Goal: Task Accomplishment & Management: Manage account settings

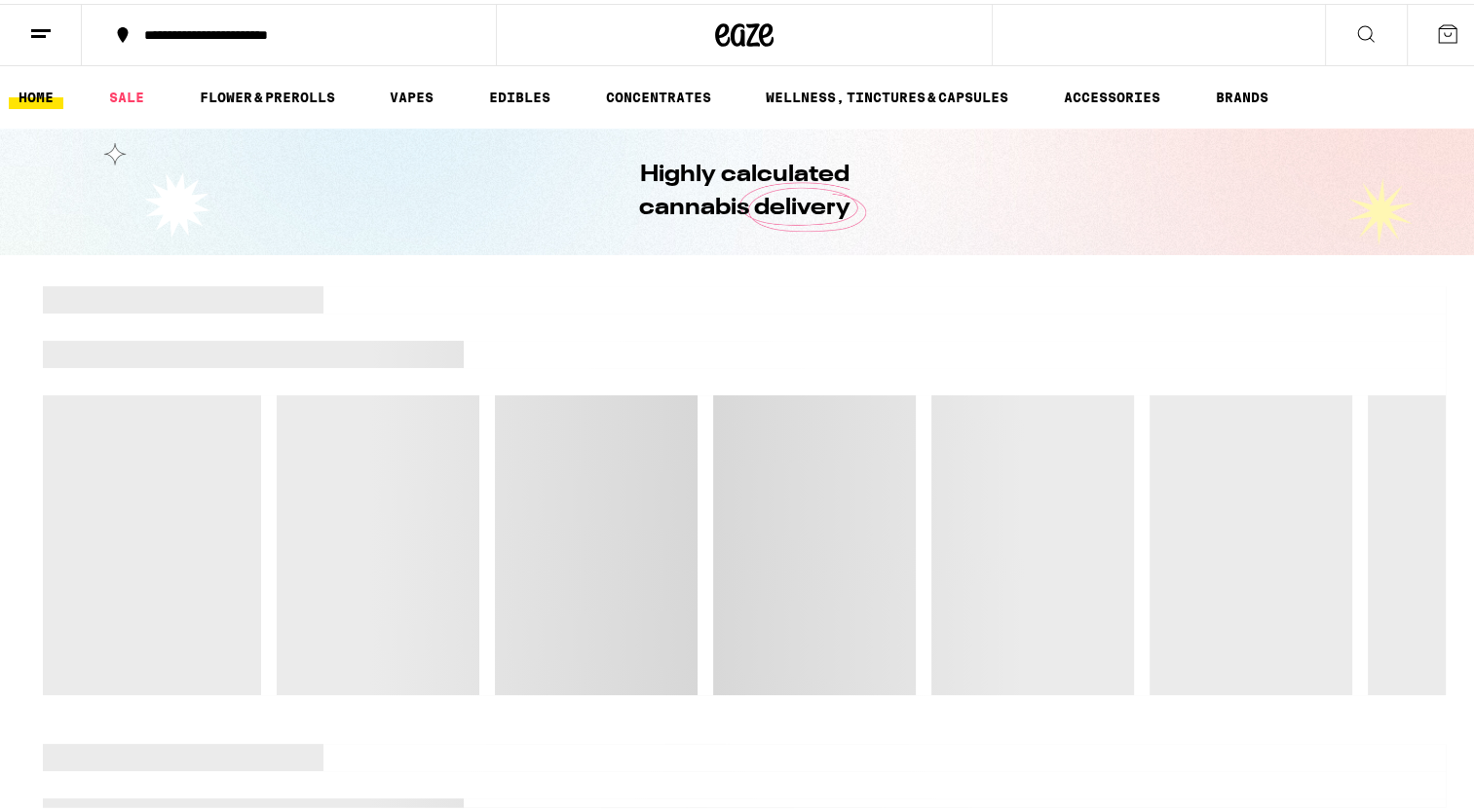
click at [1436, 40] on icon at bounding box center [1447, 30] width 23 height 23
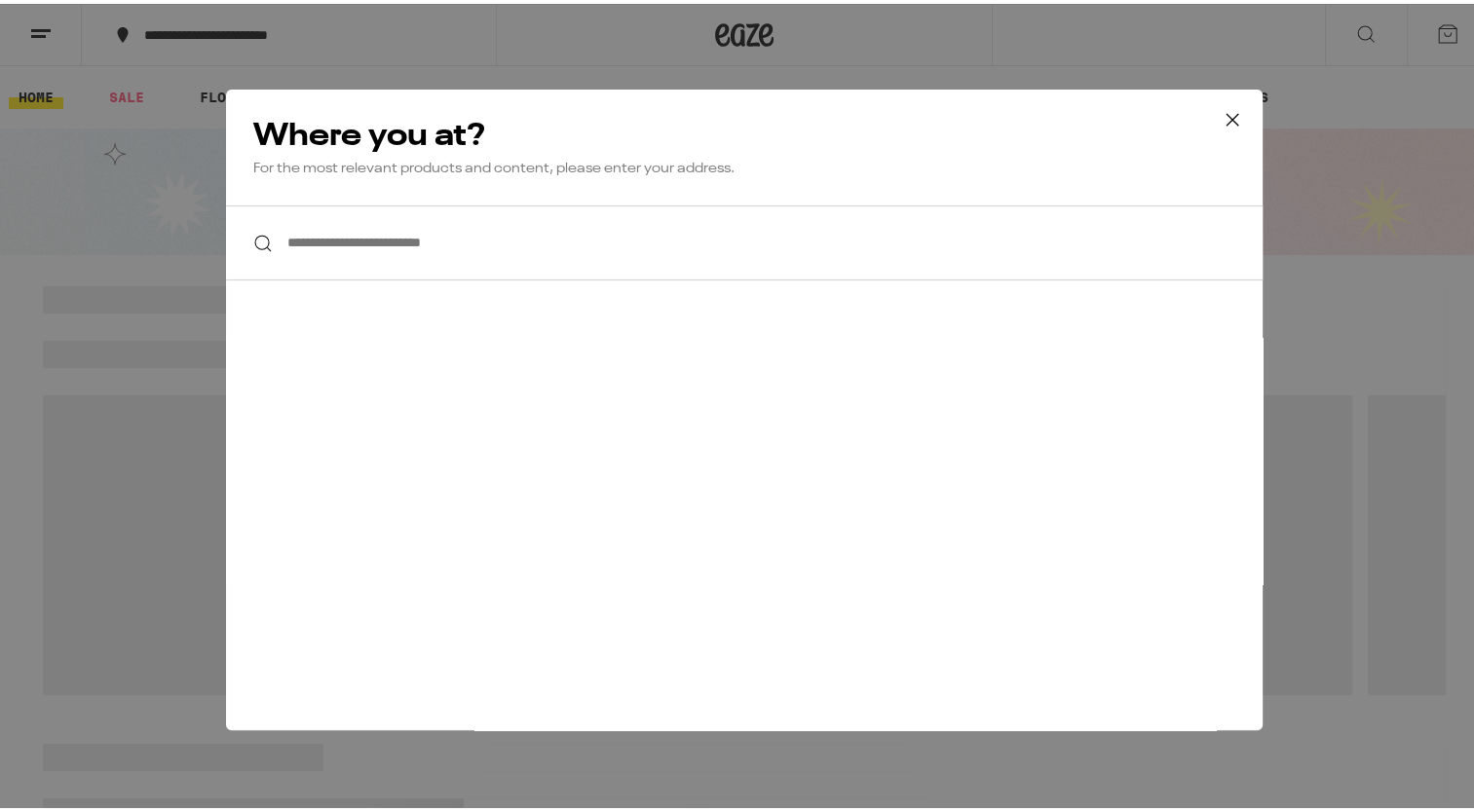
click at [1225, 109] on icon at bounding box center [1232, 115] width 29 height 29
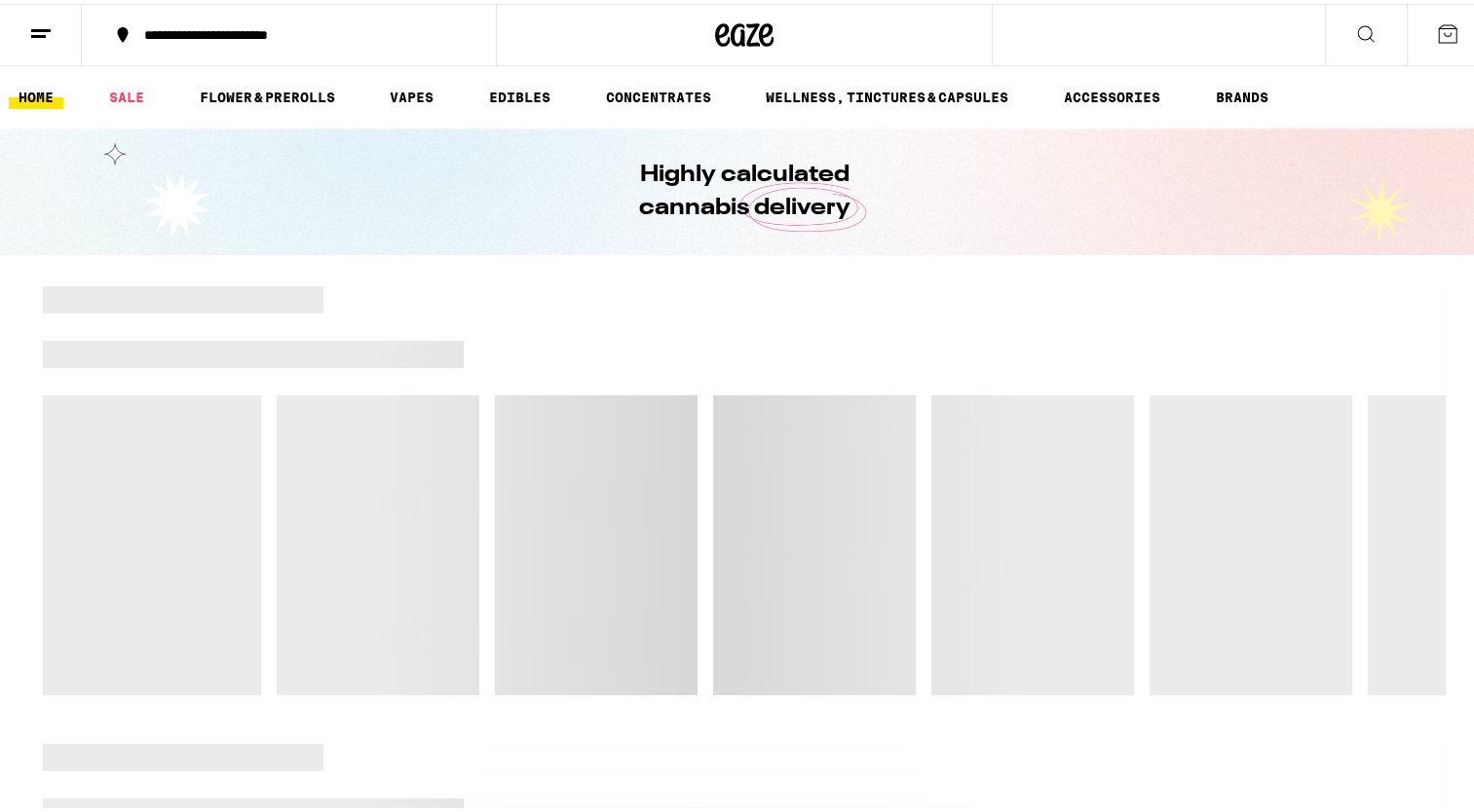
click at [24, 29] on button at bounding box center [41, 32] width 82 height 62
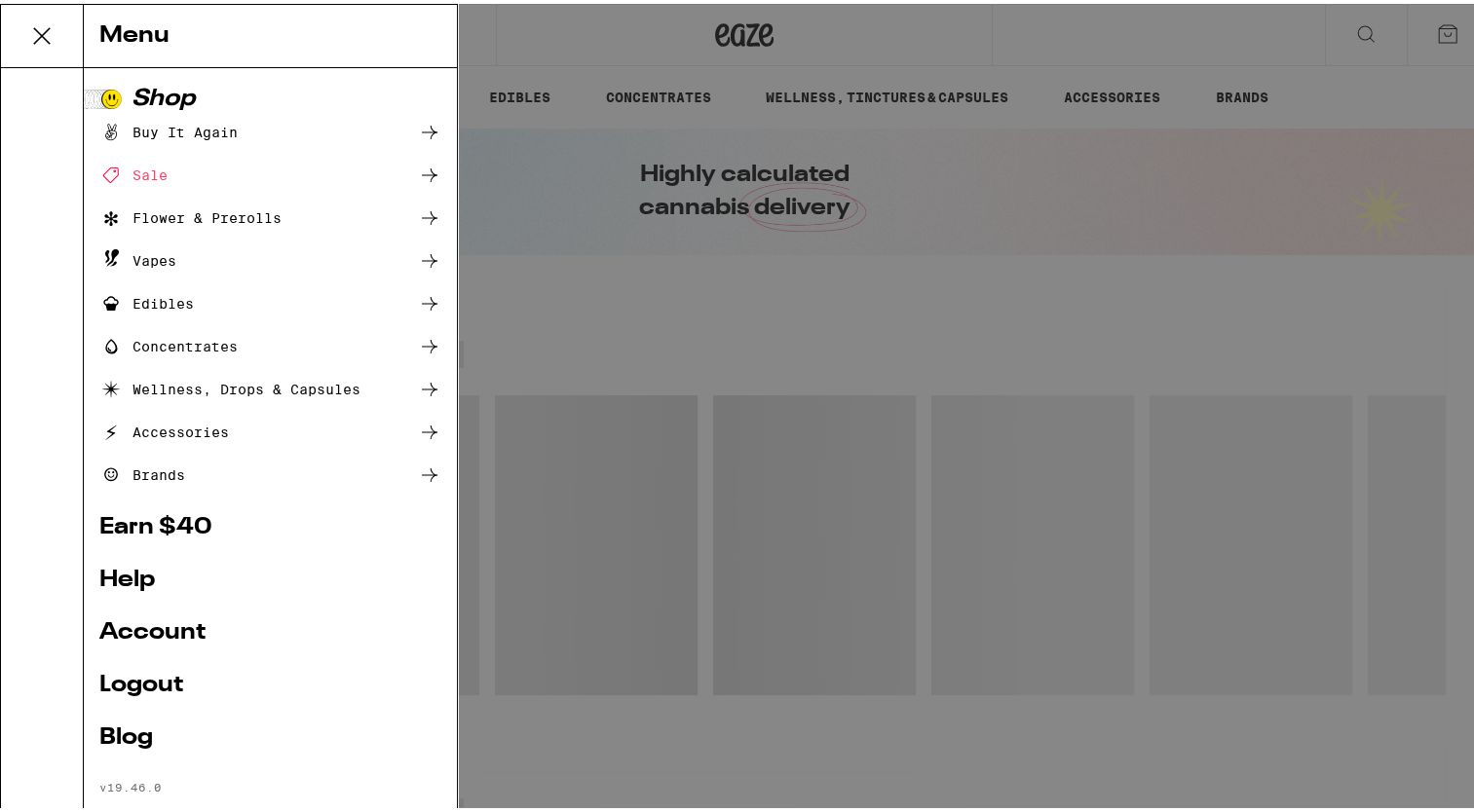
click at [136, 693] on link "Logout" at bounding box center [271, 681] width 342 height 23
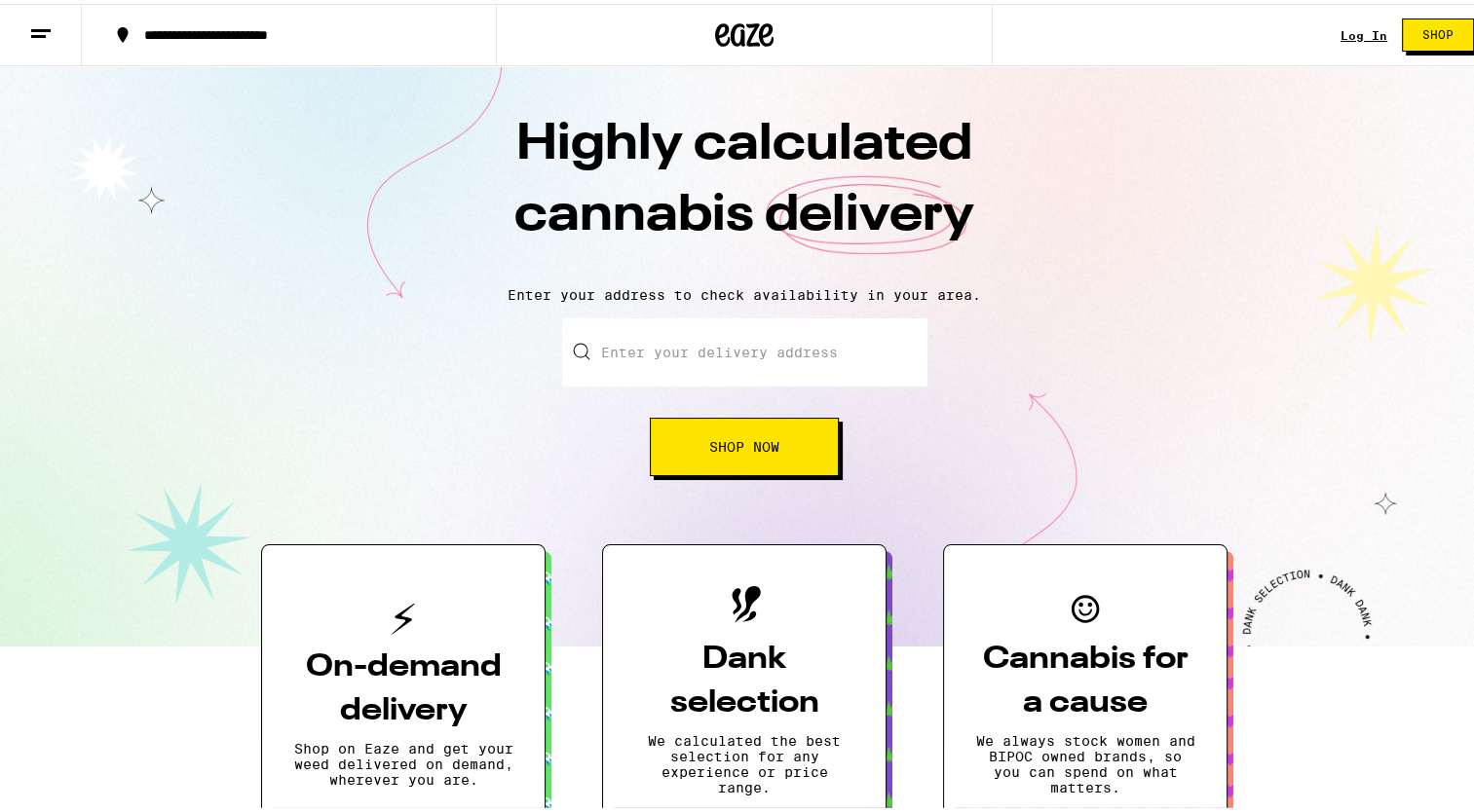
click at [1341, 30] on div "Log In" at bounding box center [1364, 31] width 47 height 13
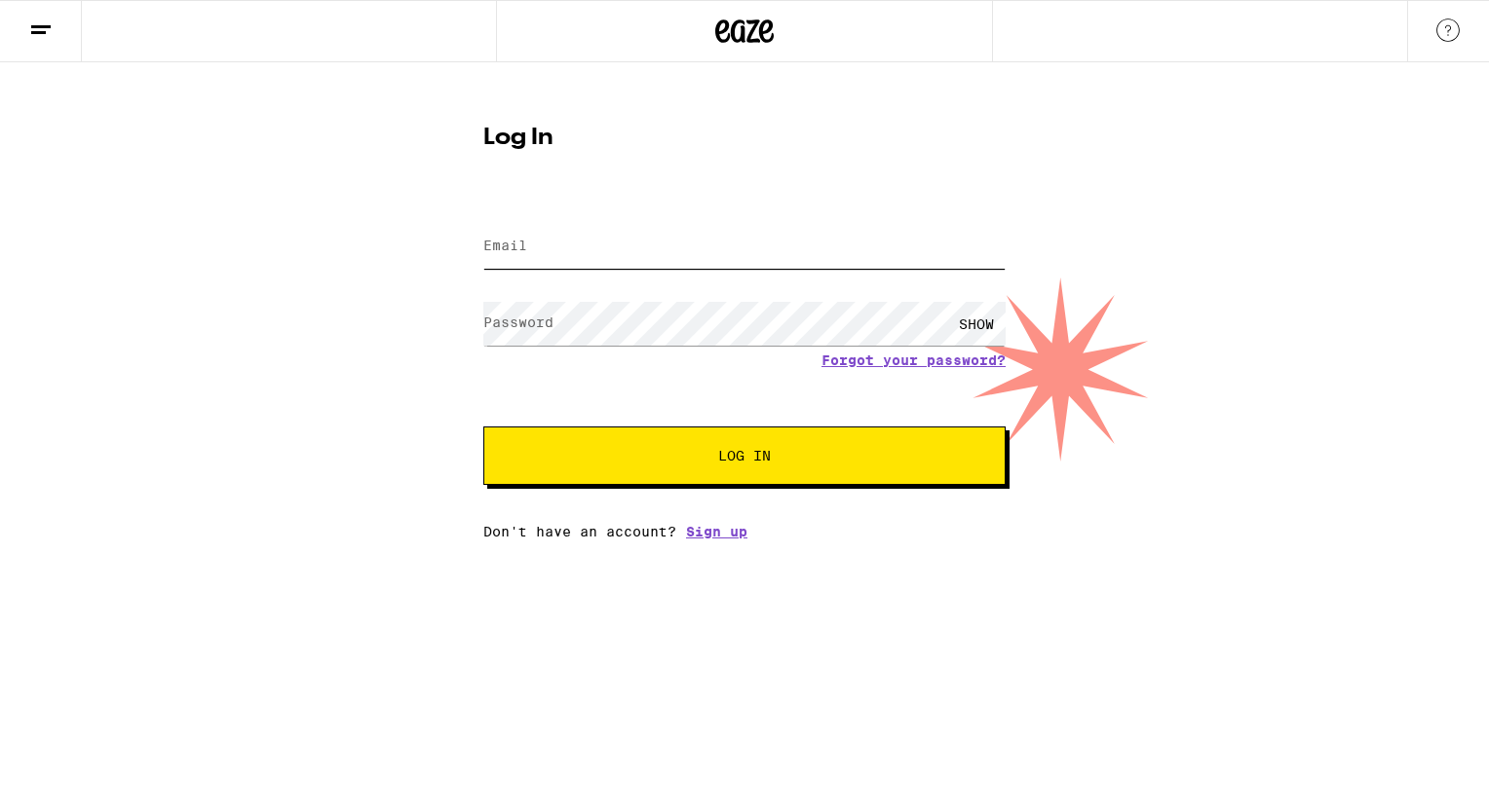
type input "[EMAIL_ADDRESS][DOMAIN_NAME]"
click at [619, 458] on span "Log In" at bounding box center [744, 456] width 364 height 14
